Goal: Transaction & Acquisition: Purchase product/service

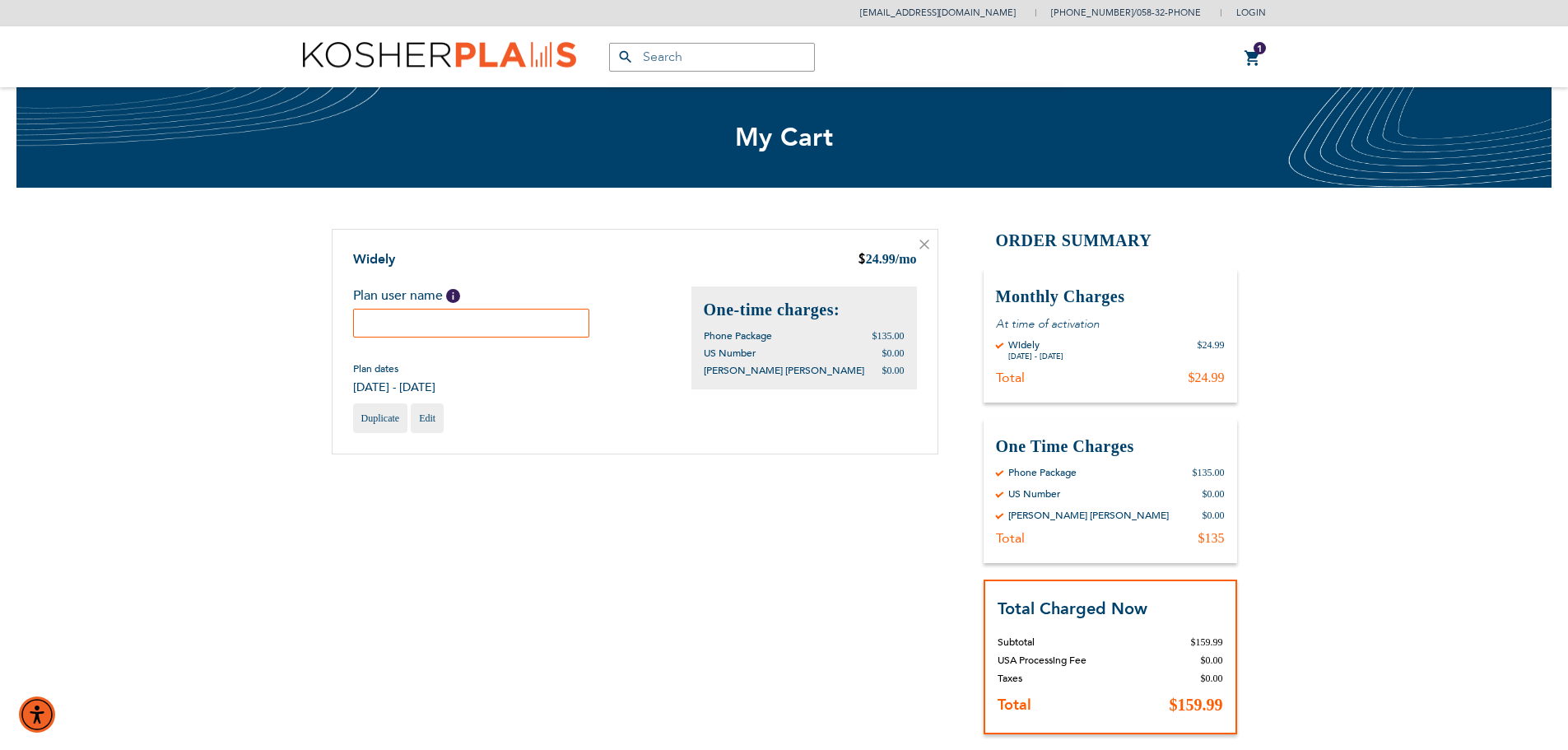
click at [448, 324] on input "text" at bounding box center [471, 324] width 237 height 29
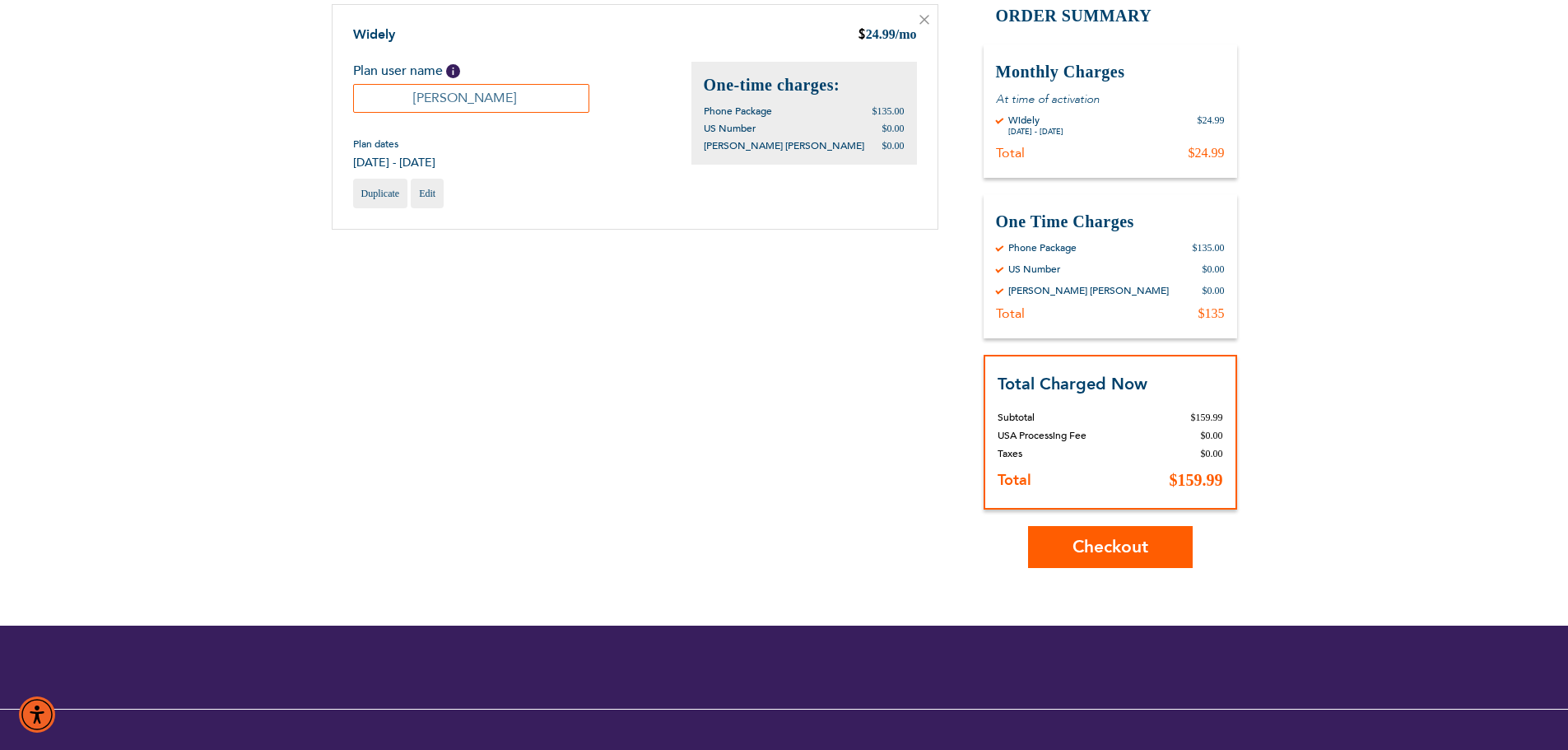
scroll to position [247, 0]
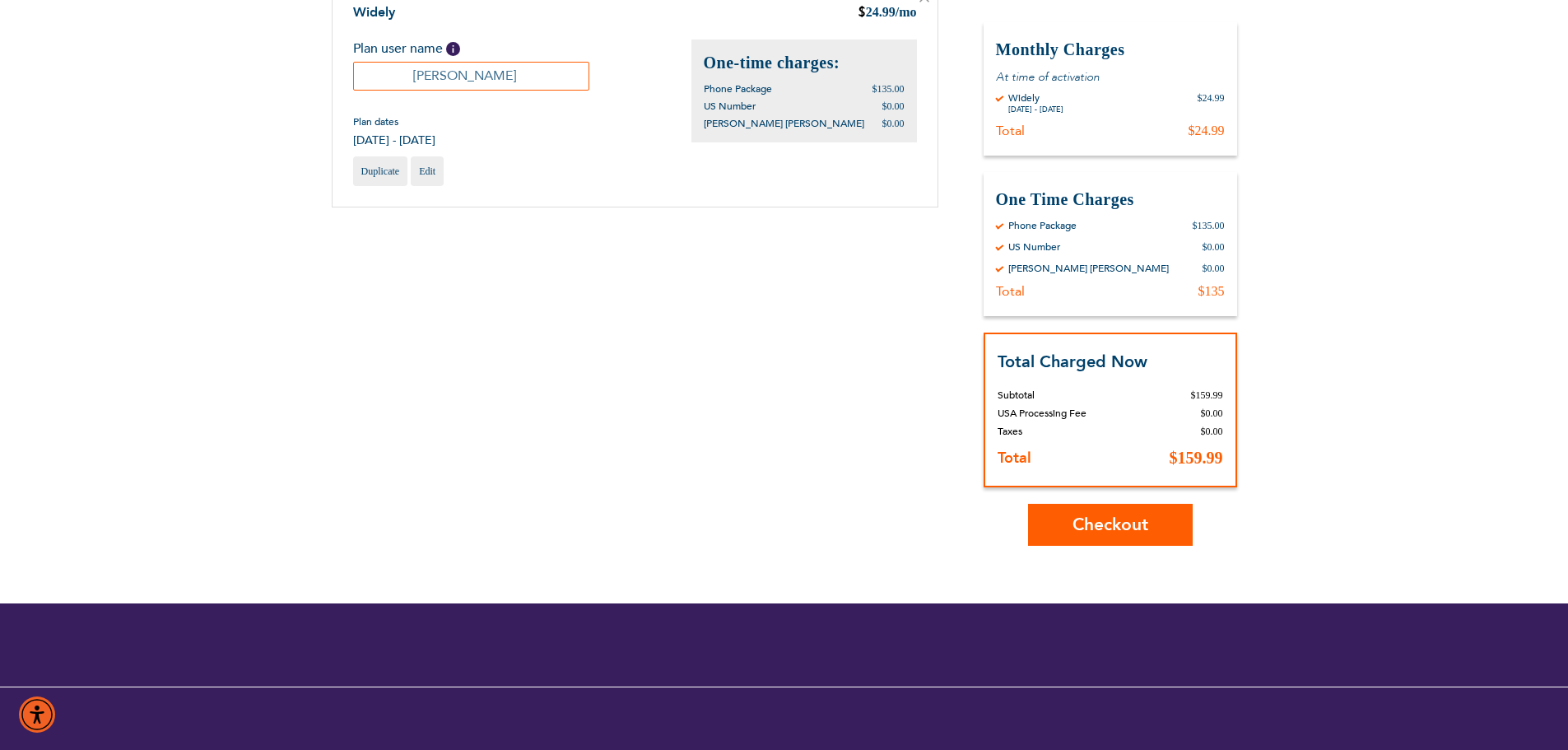
type input "[PERSON_NAME]"
click at [1110, 522] on span "Checkout" at bounding box center [1110, 525] width 76 height 24
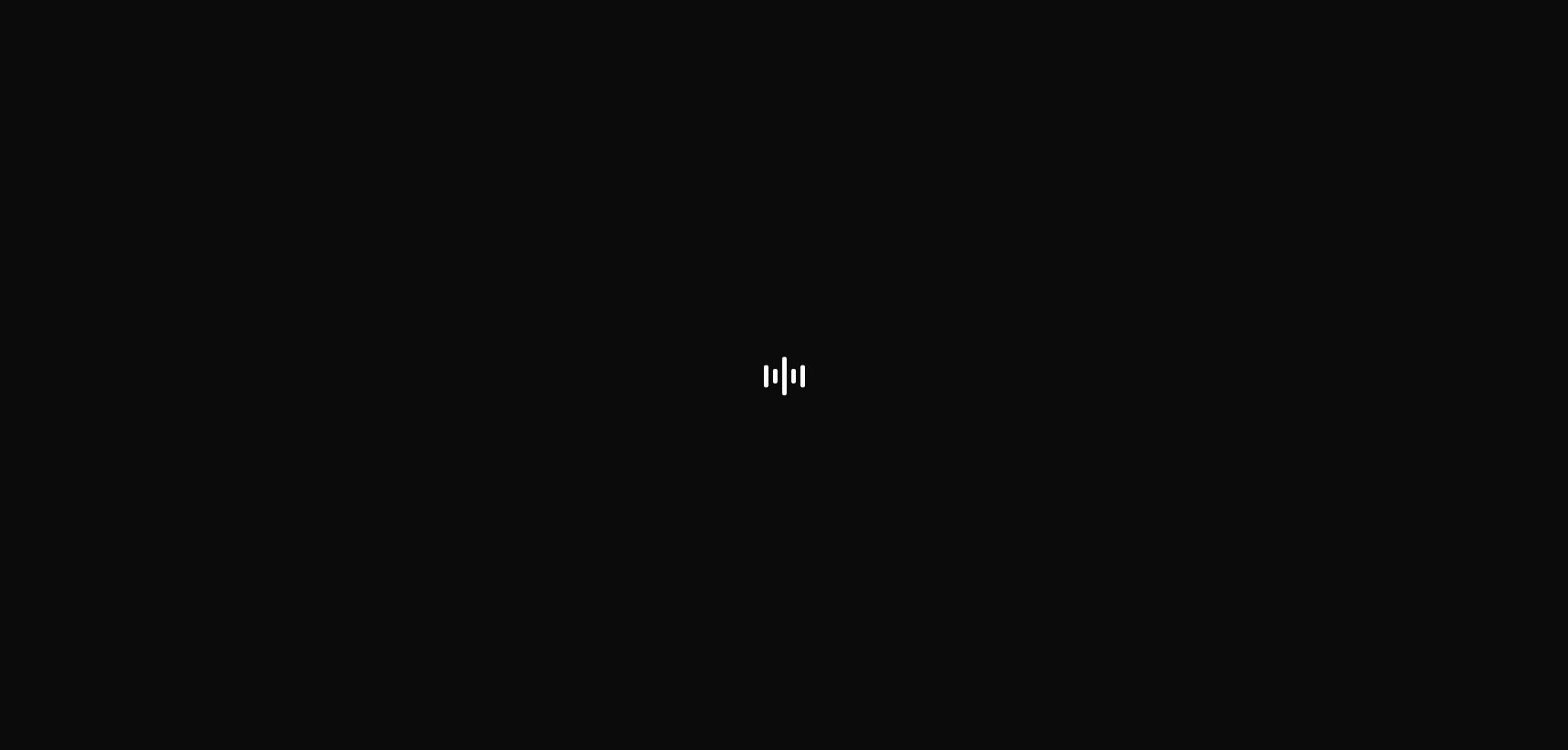
select select "US"
checkbox input "false"
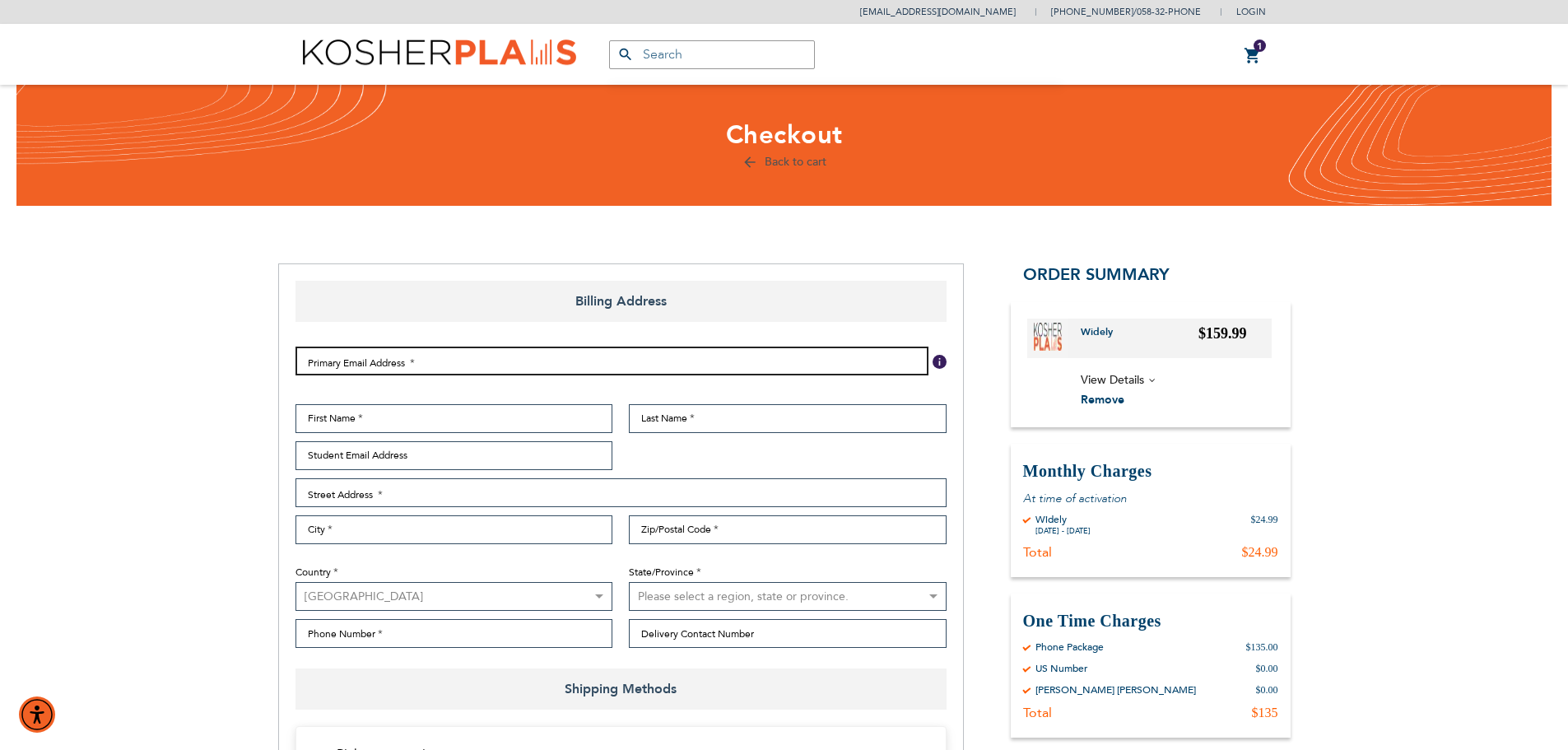
click at [648, 358] on input "Email Address" at bounding box center [612, 361] width 633 height 29
type input "leitmanspeech@gmail.com"
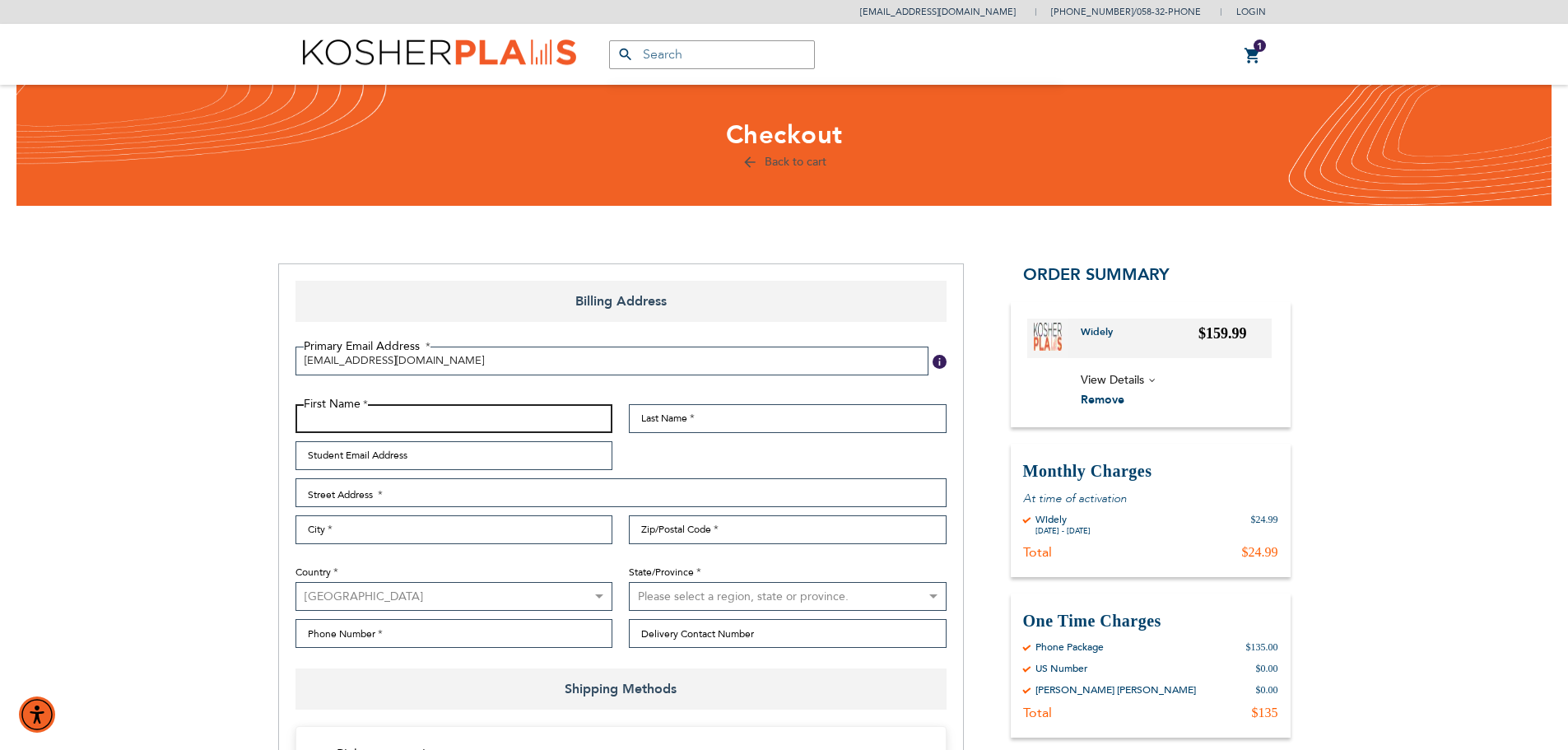
click at [459, 420] on input "First Name" at bounding box center [454, 419] width 318 height 29
type input "Jacob"
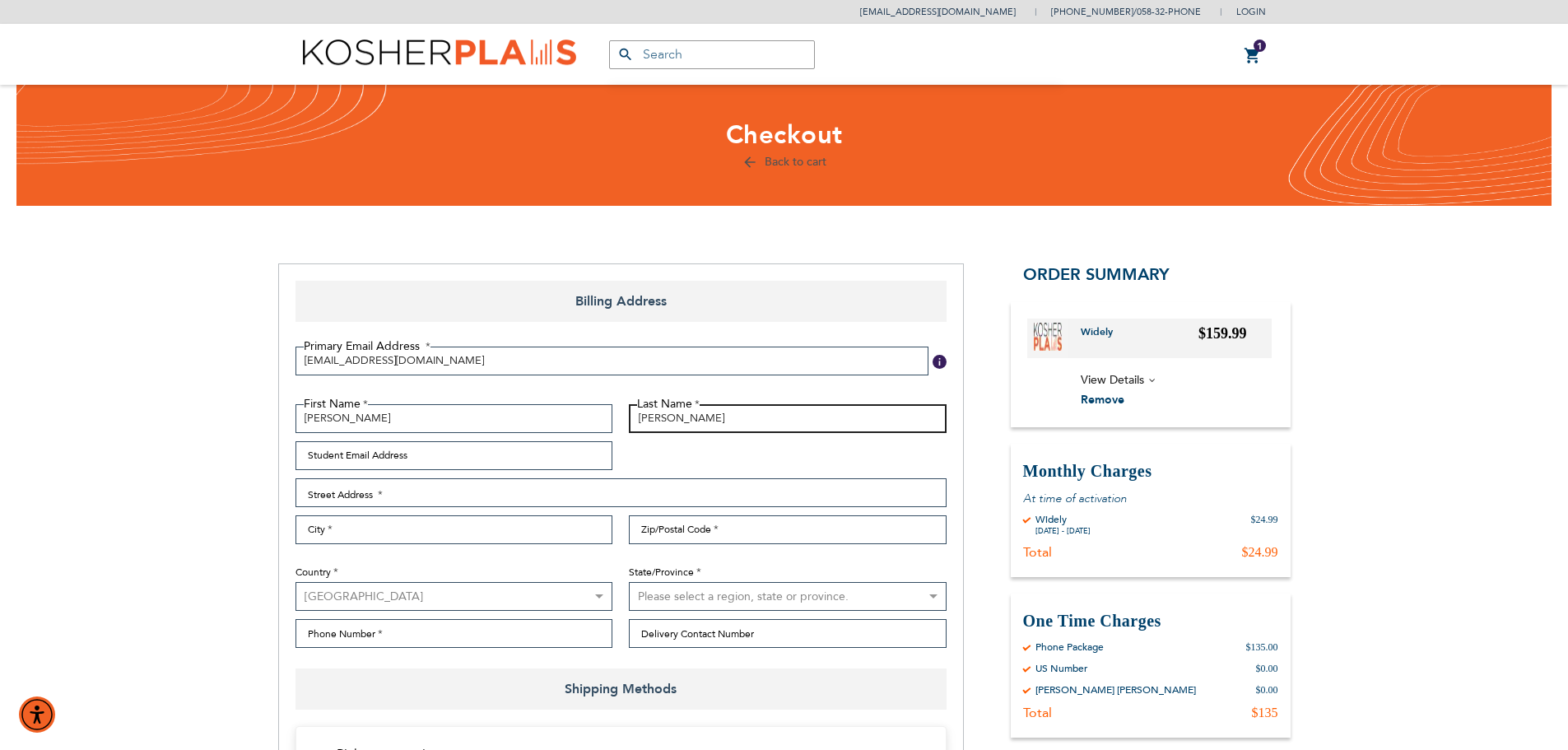
type input "Leitman"
click at [410, 457] on input "Student Email Address" at bounding box center [454, 456] width 318 height 29
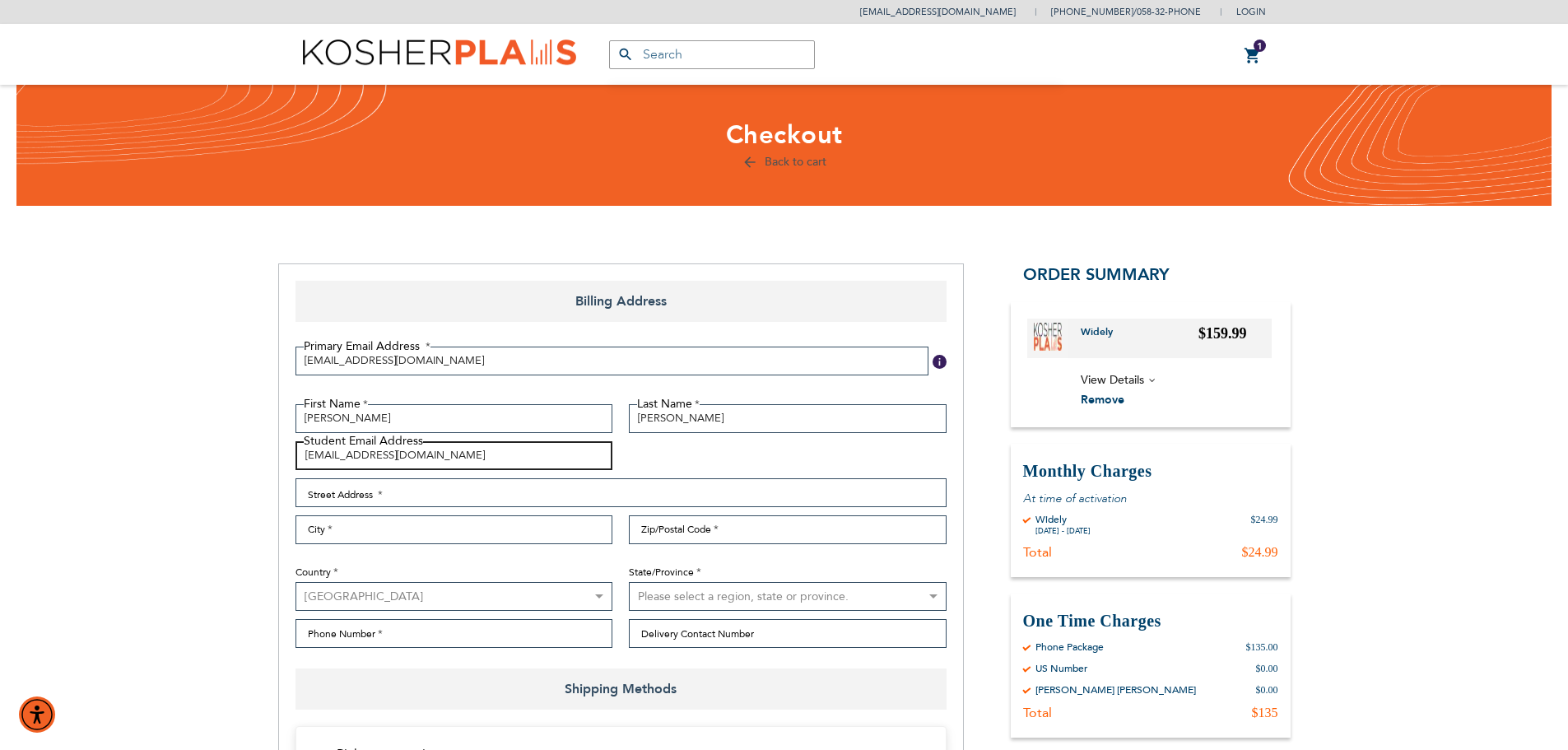
type input "leitmanmiriam@gmail.com"
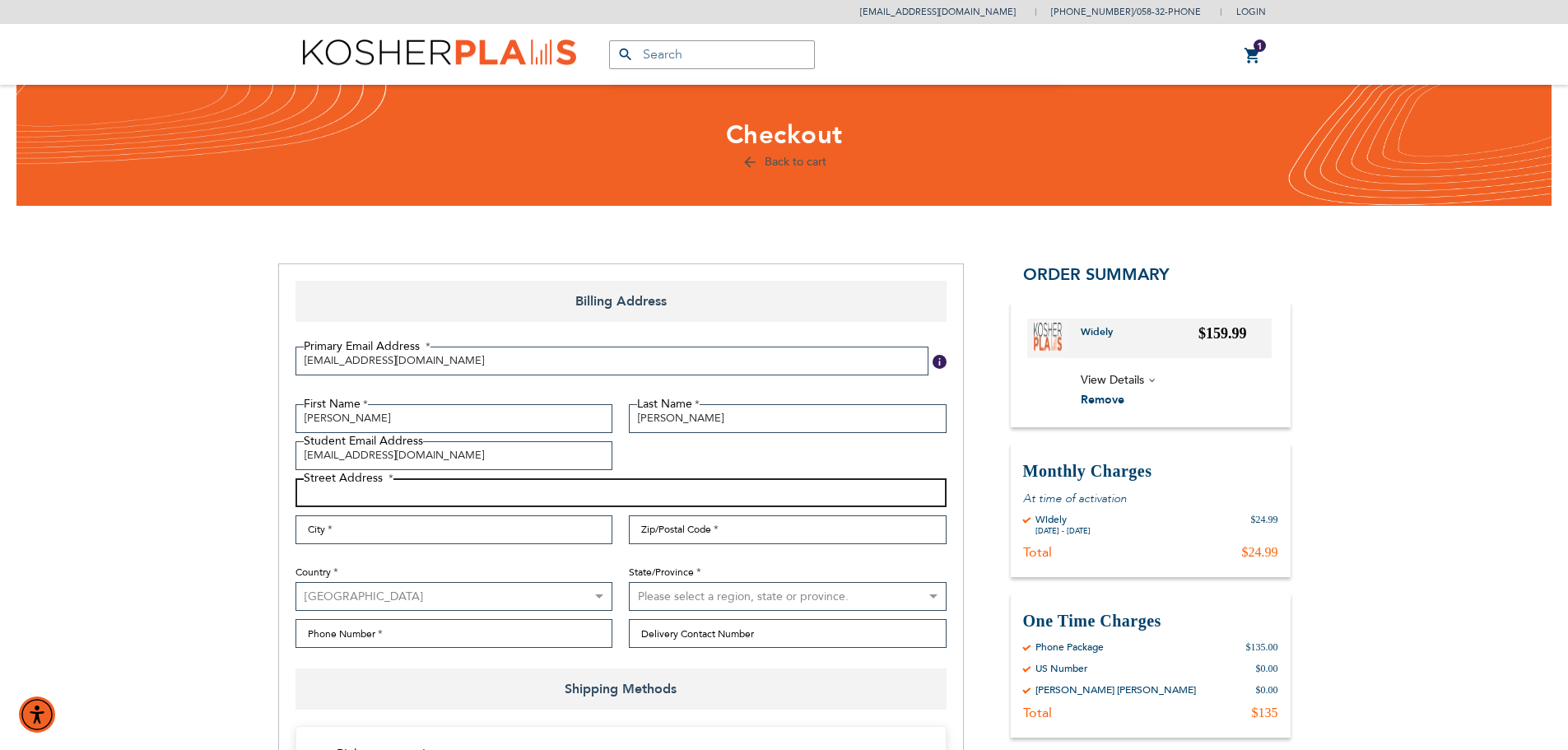
click at [407, 489] on input "Street Address: Line 1" at bounding box center [621, 493] width 651 height 29
type input "22 Grassmere St."
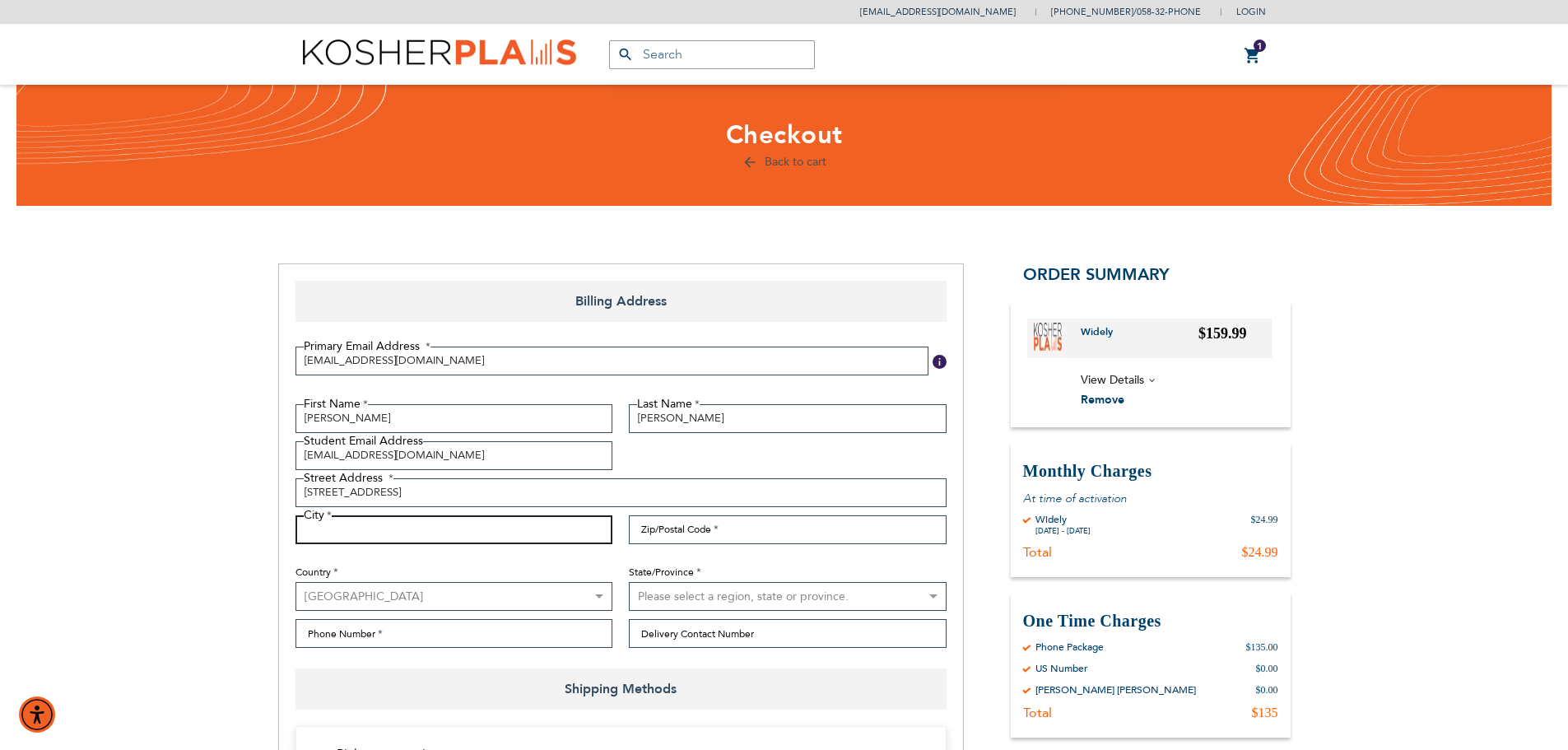
click at [397, 532] on input "City" at bounding box center [454, 530] width 318 height 29
type input "Lakewood"
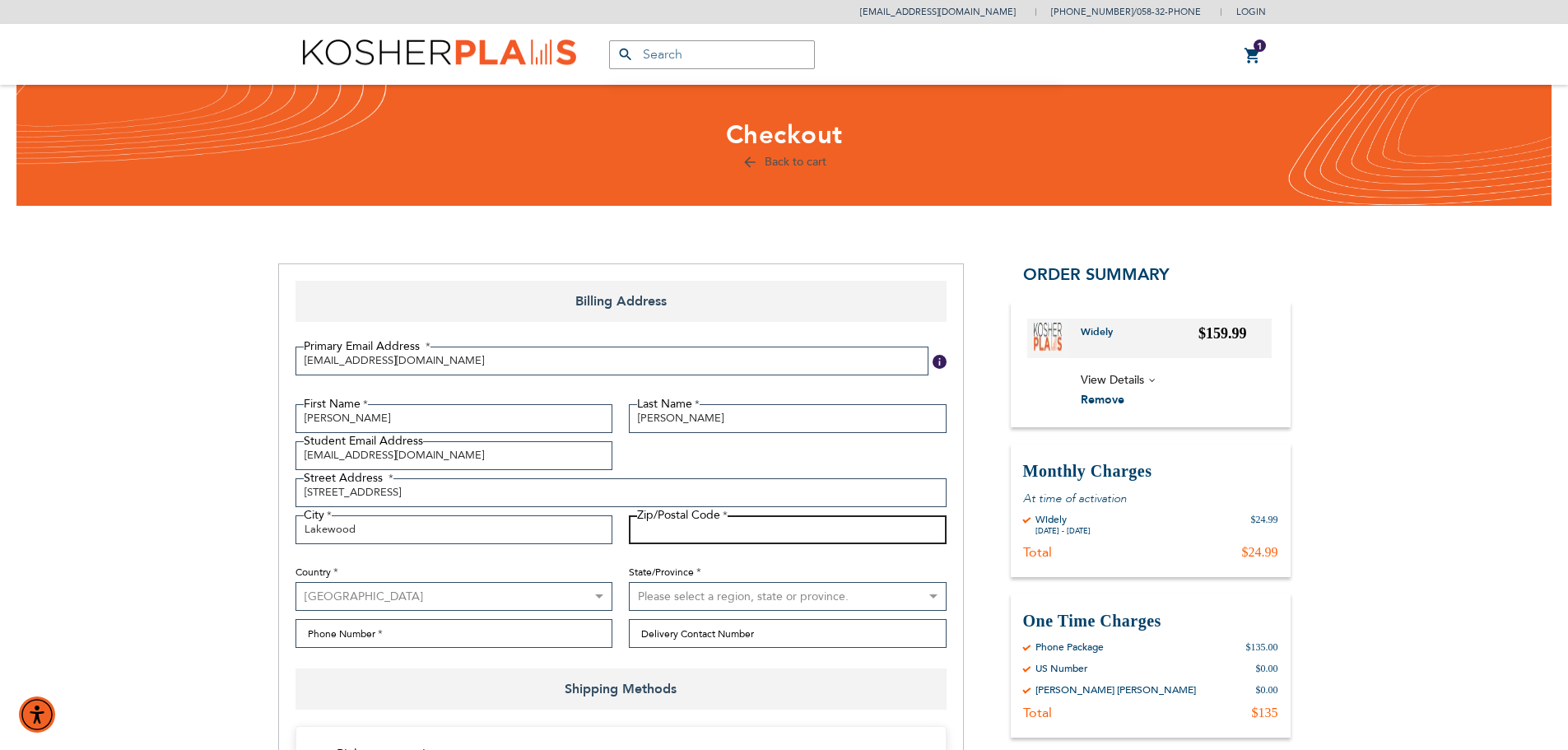
click at [659, 533] on input "Zip/Postal Code" at bounding box center [788, 530] width 318 height 29
type input "08701"
click at [703, 586] on select "Please select a region, state or province. Alabama Alaska American Samoa Arizon…" at bounding box center [788, 597] width 318 height 29
select select "41"
click at [629, 583] on select "Please select a region, state or province. Alabama Alaska American Samoa Arizon…" at bounding box center [788, 597] width 318 height 29
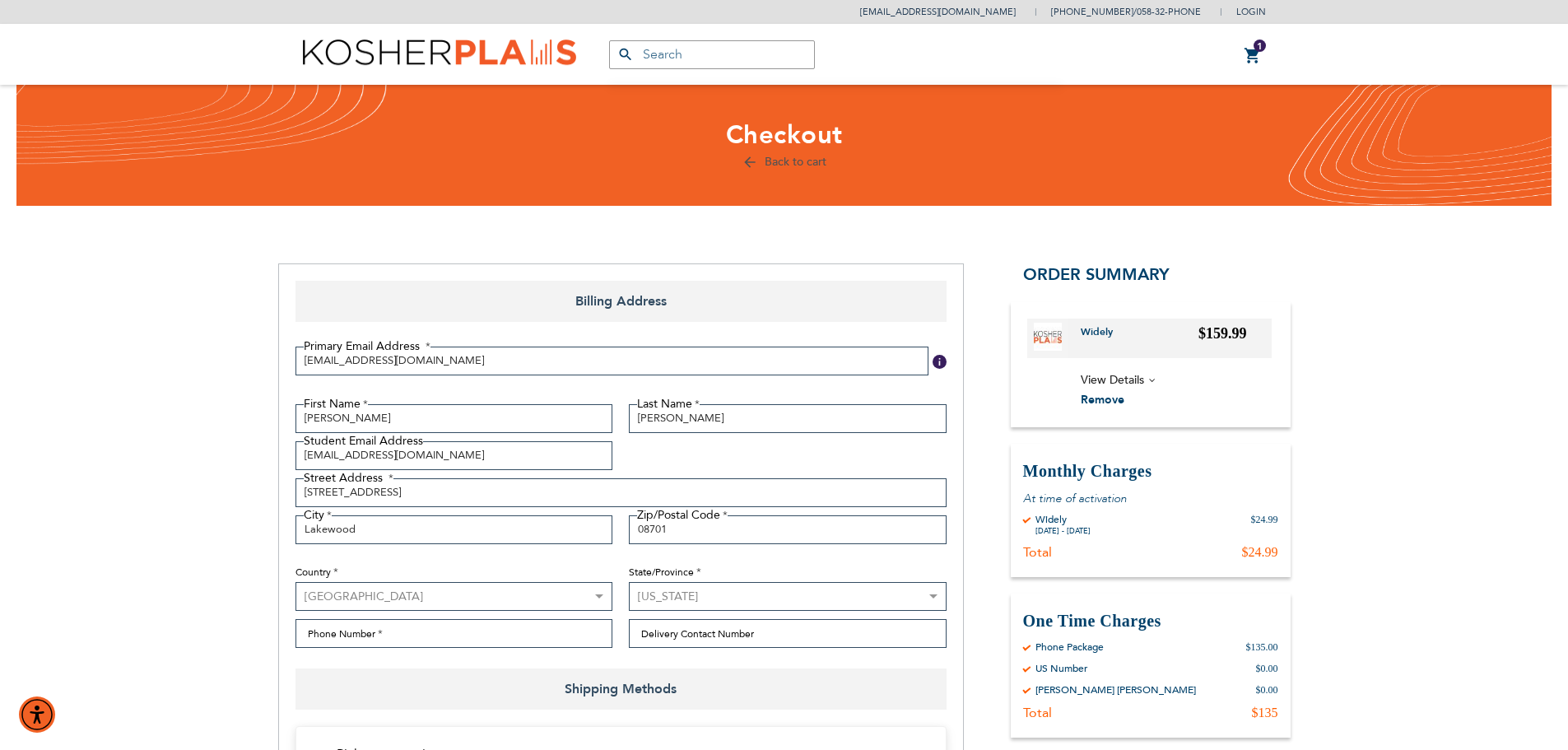
scroll to position [82, 0]
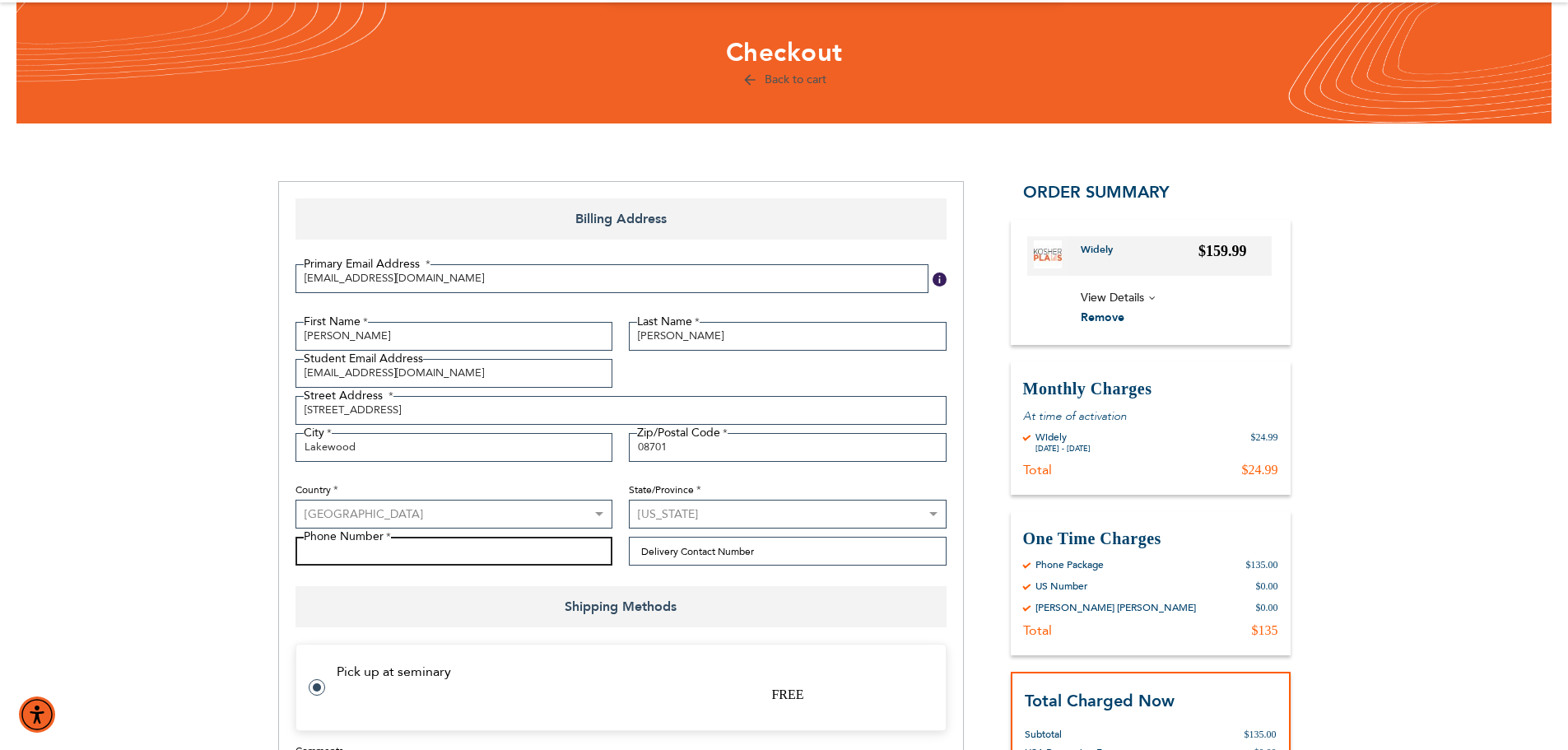
click at [464, 557] on input "Phone Number" at bounding box center [454, 551] width 318 height 29
type input "7322785406"
click at [678, 544] on input "Delivery Contact Number" at bounding box center [788, 551] width 318 height 29
click at [728, 557] on input "Delivery Contact Number" at bounding box center [788, 551] width 318 height 29
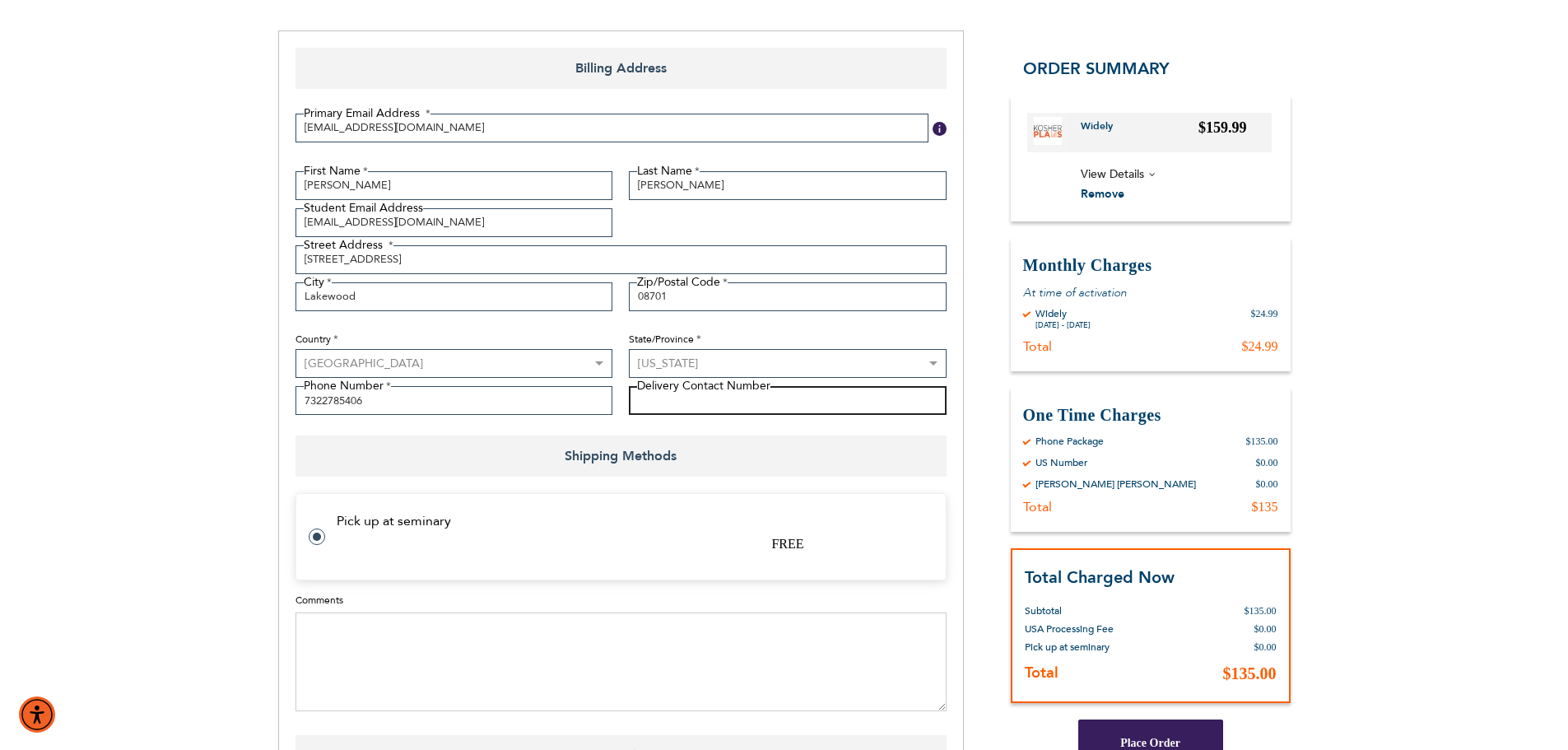
scroll to position [247, 0]
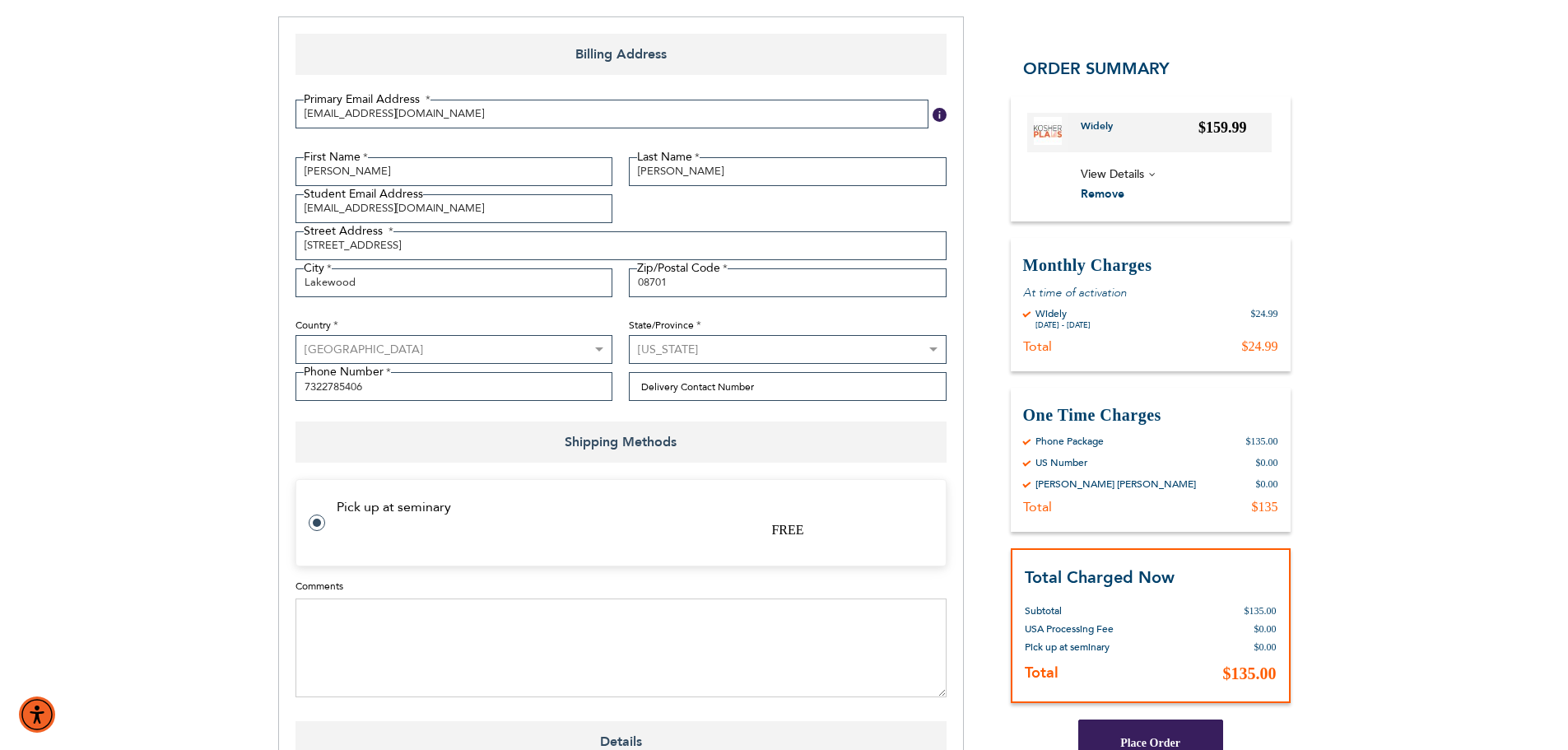
click at [722, 554] on tr "Pick up at seminary FREE" at bounding box center [621, 522] width 651 height 87
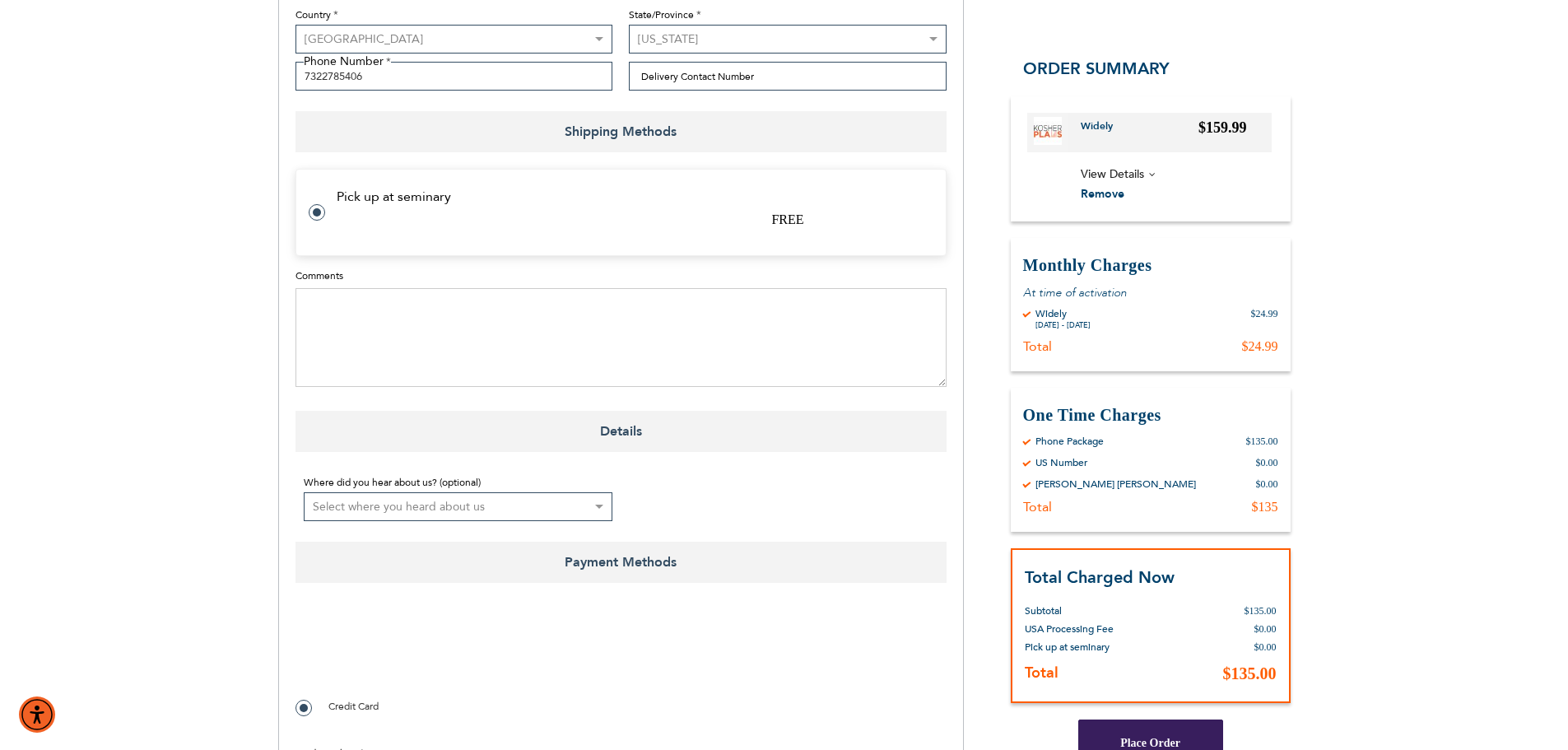
scroll to position [577, 0]
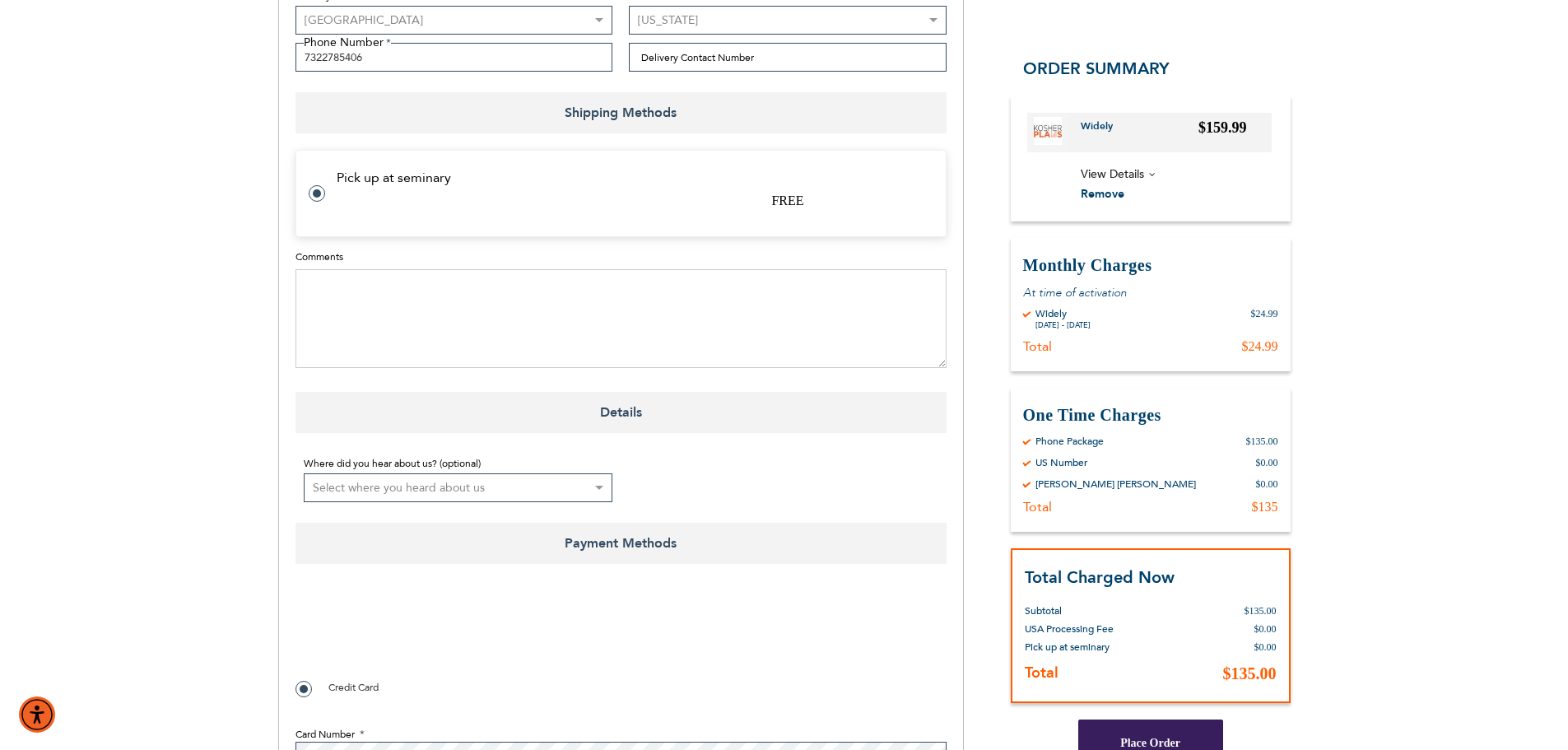
click at [597, 489] on select "Select where you heard about us Existing Customer Friend Other School/Group BP …" at bounding box center [458, 488] width 310 height 29
select select "4"
click at [304, 474] on select "Select where you heard about us Existing Customer Friend Other School/Group BP …" at bounding box center [458, 488] width 310 height 29
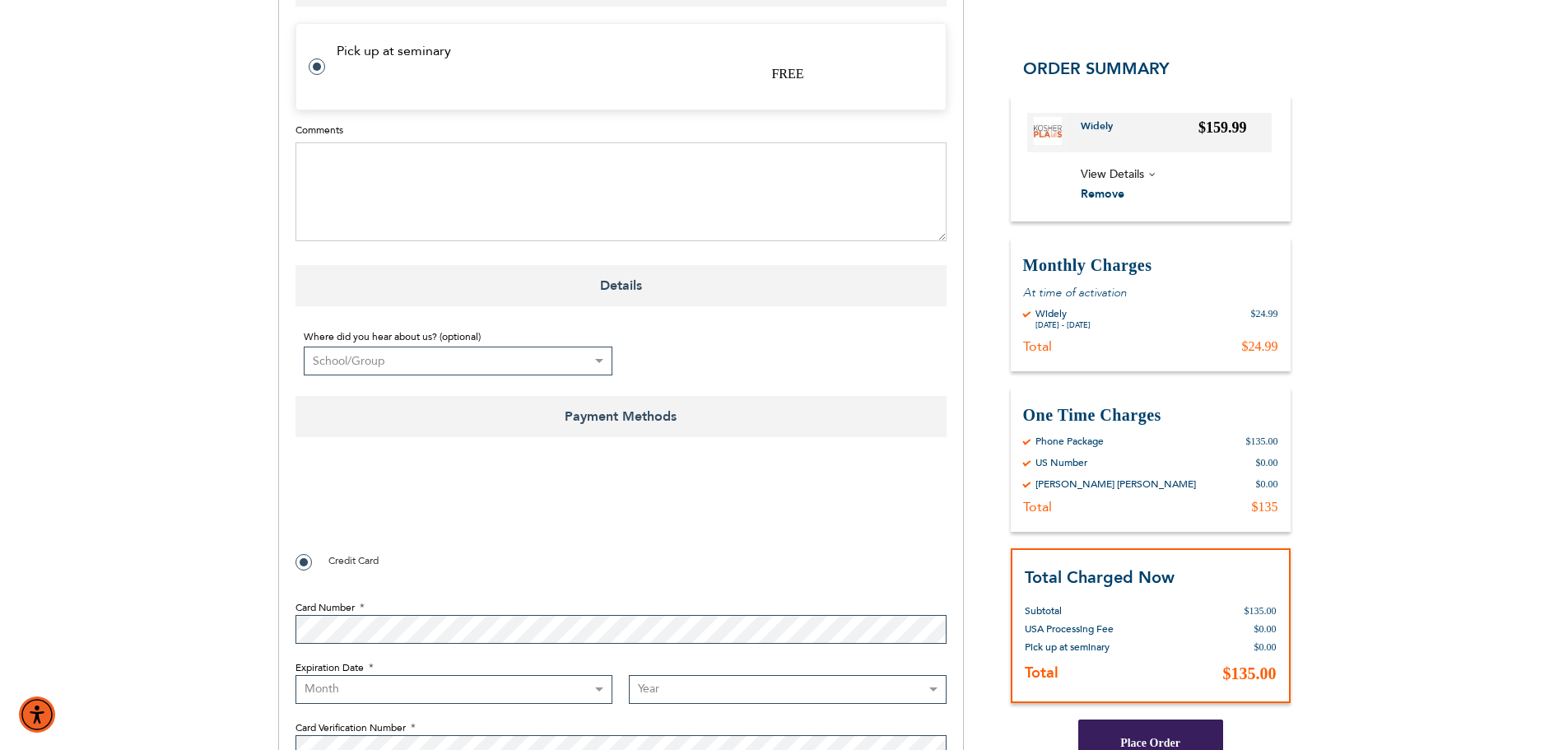
scroll to position [742, 0]
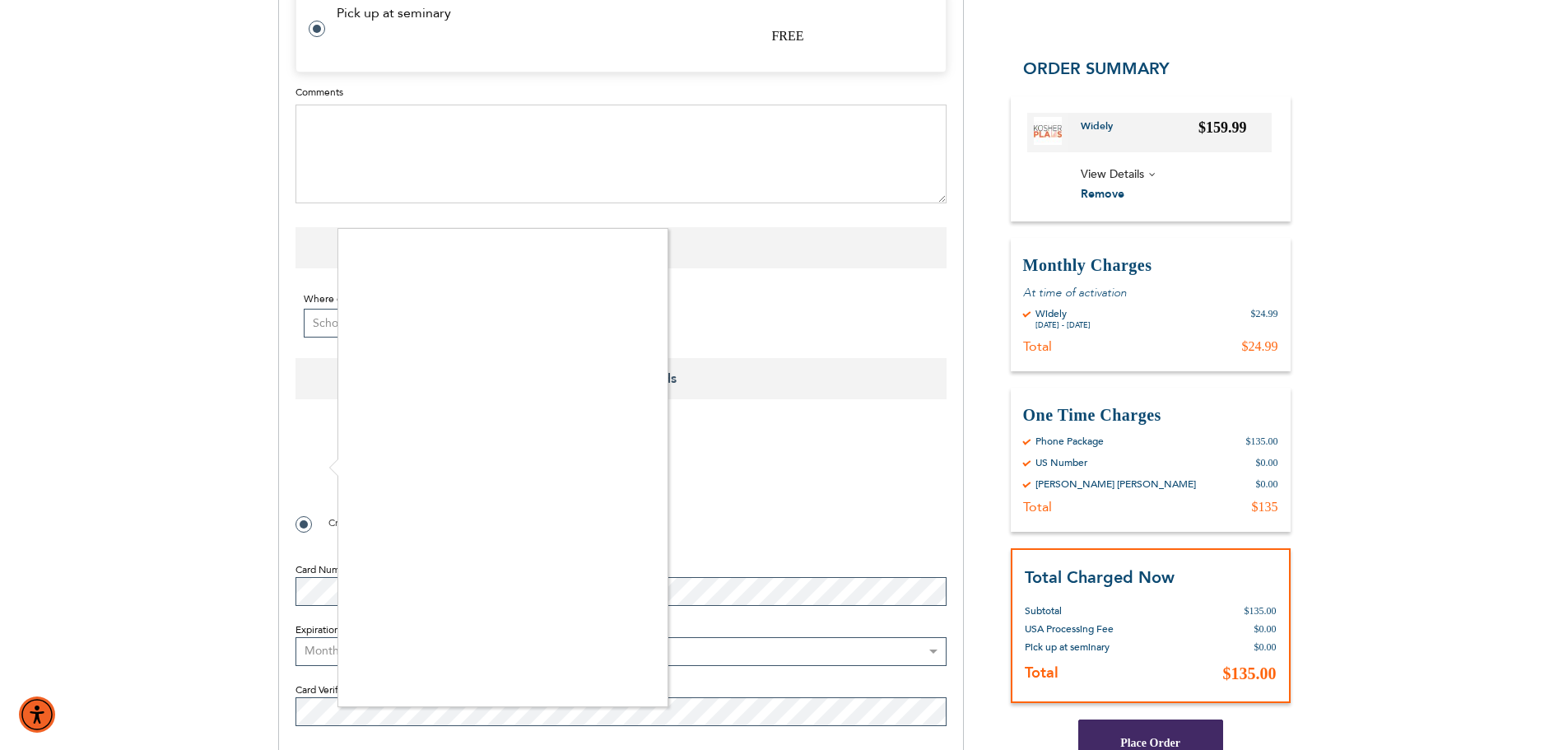
checkbox input "true"
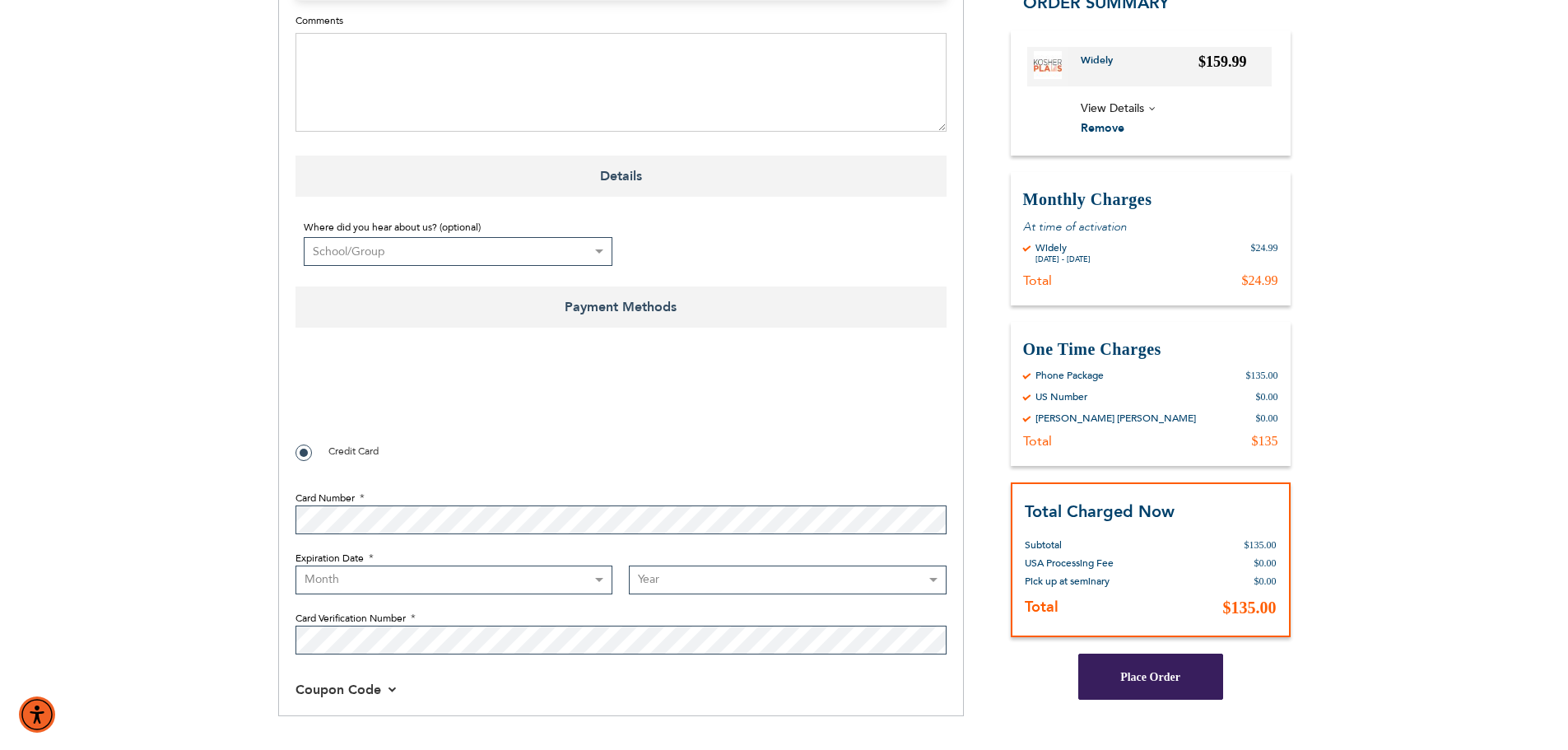
scroll to position [906, 0]
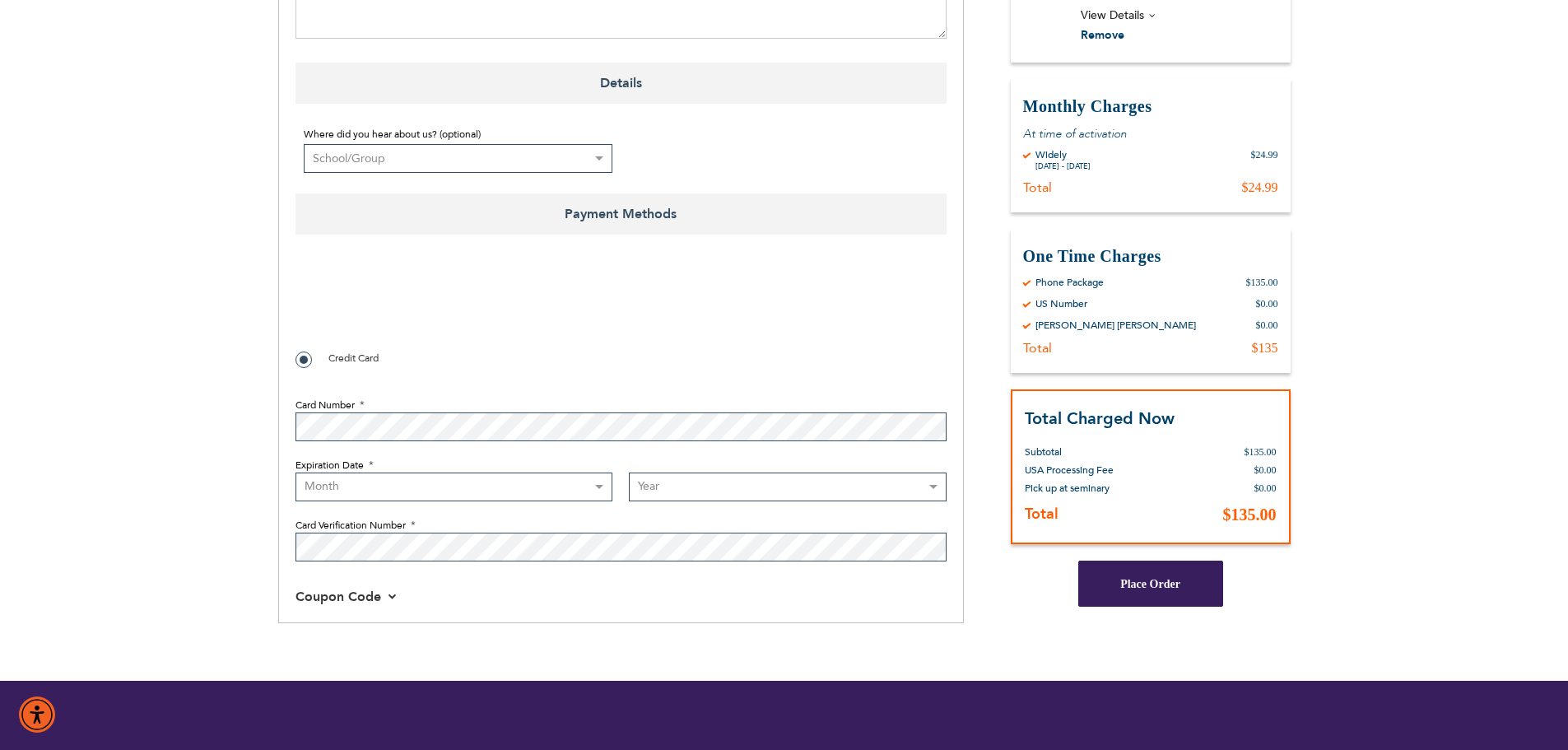
click at [445, 489] on select "Month 01 - January 02 - February 03 - March 04 - April 05 - May 06 - June 07 - …" at bounding box center [454, 488] width 318 height 29
select select "8"
click at [295, 473] on select "Month 01 - January 02 - February 03 - March 04 - April 05 - May 06 - June 07 - …" at bounding box center [454, 488] width 318 height 29
click at [665, 493] on select "Year 2025 2026 2027 2028 2029 2030 2031 2032 2033 2034 2035 2036 2037 2038 2039…" at bounding box center [788, 488] width 318 height 29
select select "2025"
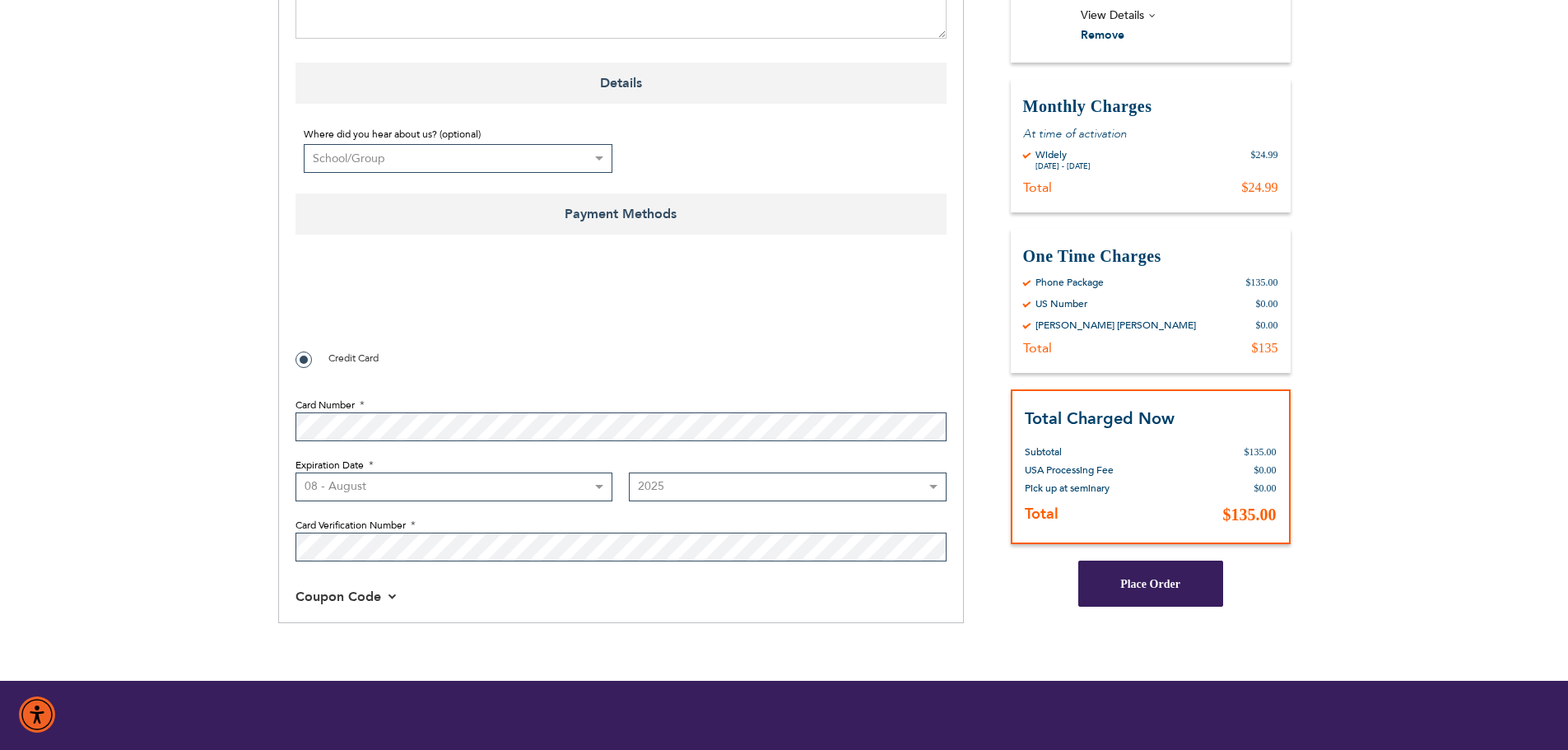
click at [629, 473] on select "Year 2025 2026 2027 2028 2029 2030 2031 2032 2033 2034 2035 2036 2037 2038 2039…" at bounding box center [788, 488] width 318 height 29
click at [882, 363] on div "Credit Card" at bounding box center [621, 358] width 651 height 20
checkbox input "true"
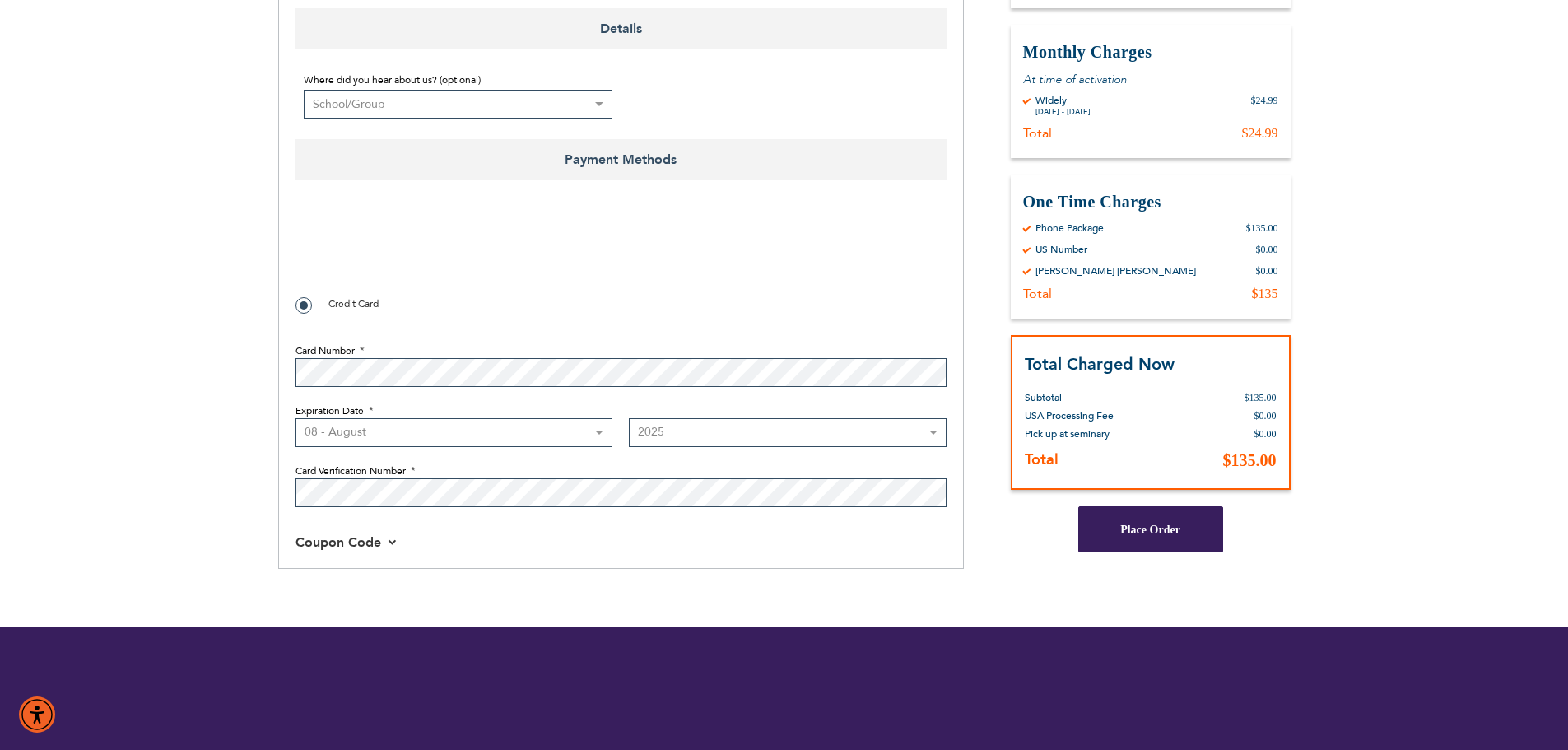
scroll to position [989, 0]
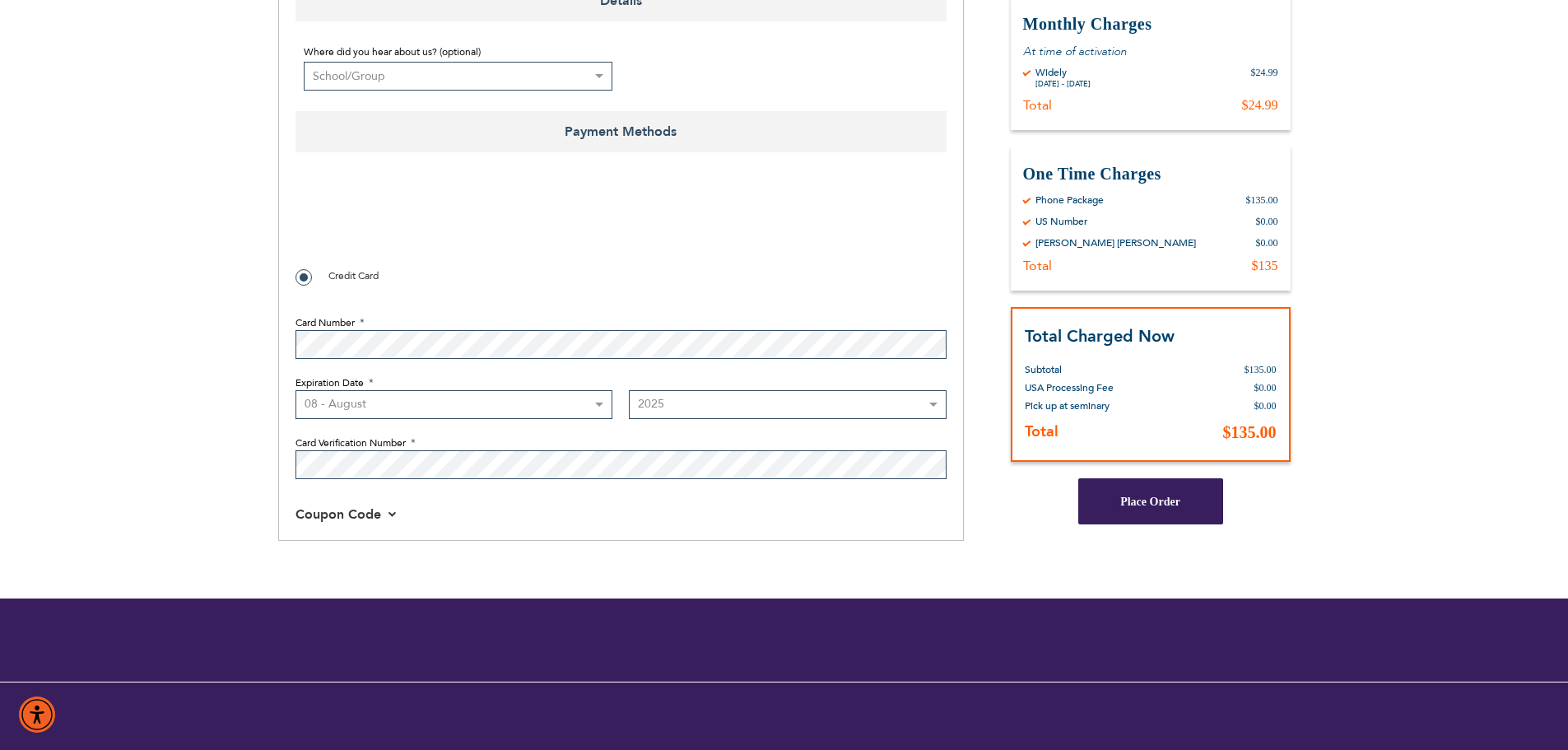
click at [1149, 506] on span "Place Order" at bounding box center [1150, 501] width 60 height 13
